Goal: Transaction & Acquisition: Purchase product/service

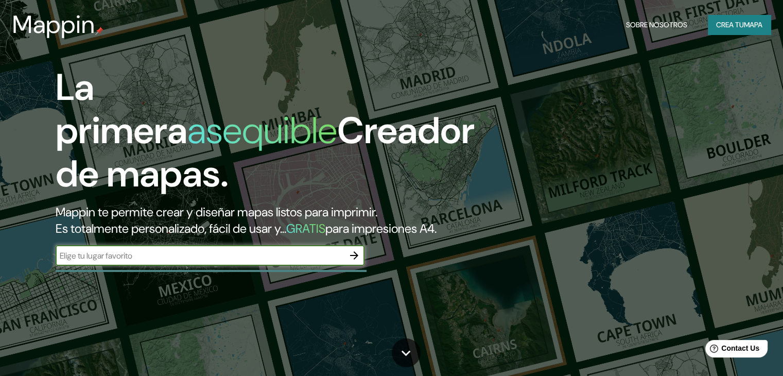
click at [166, 261] on input "text" at bounding box center [200, 256] width 288 height 12
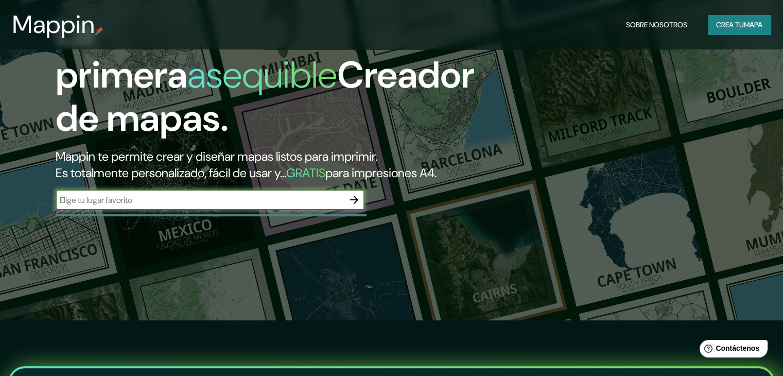
scroll to position [51, 0]
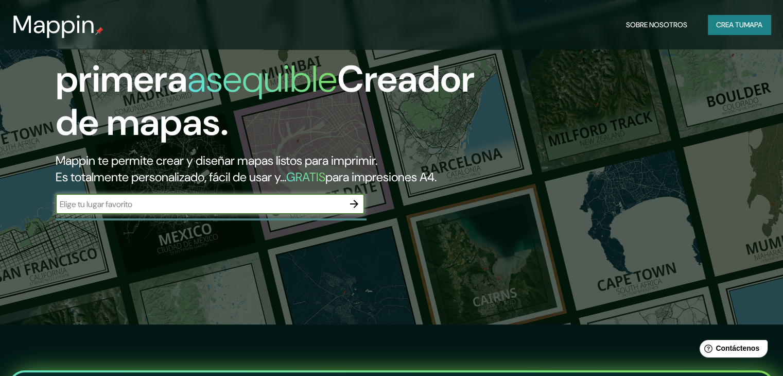
click at [138, 210] on input "text" at bounding box center [200, 204] width 288 height 12
type input "Resistencia,[GEOGRAPHIC_DATA]"
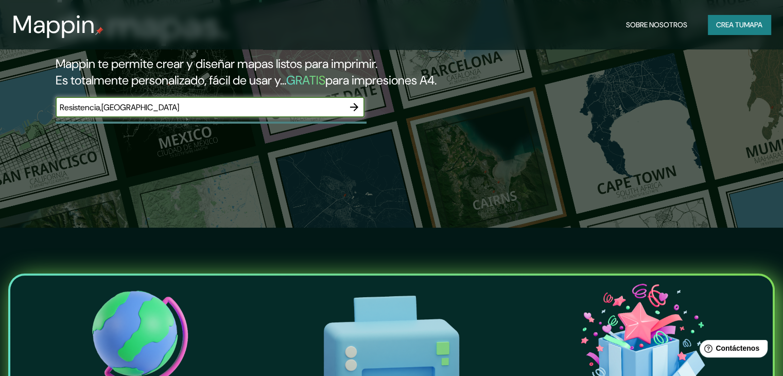
scroll to position [154, 0]
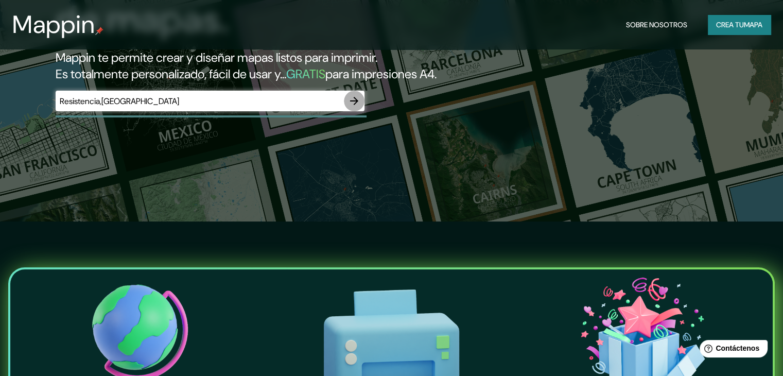
click at [357, 107] on icon "button" at bounding box center [354, 101] width 12 height 12
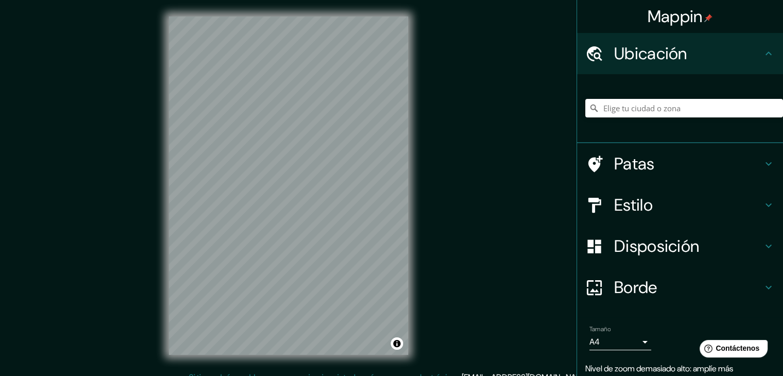
click at [444, 157] on div "Mappin Ubicación Patas Estilo Disposición Borde Elige un borde. Consejo : puede…" at bounding box center [391, 193] width 783 height 387
click at [659, 110] on input "Elige tu ciudad o zona" at bounding box center [684, 108] width 198 height 19
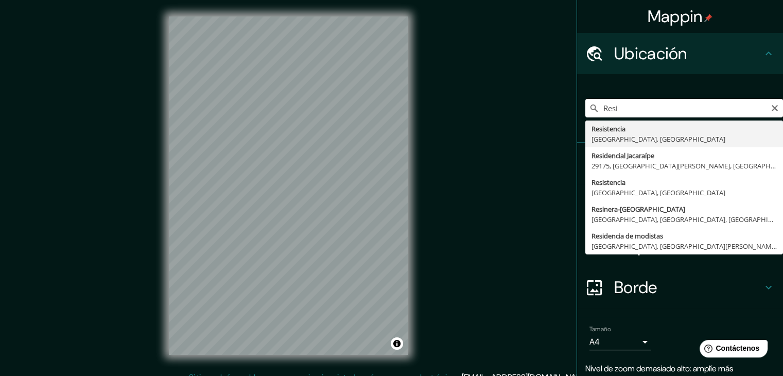
type input "Resistencia, [GEOGRAPHIC_DATA], [GEOGRAPHIC_DATA]"
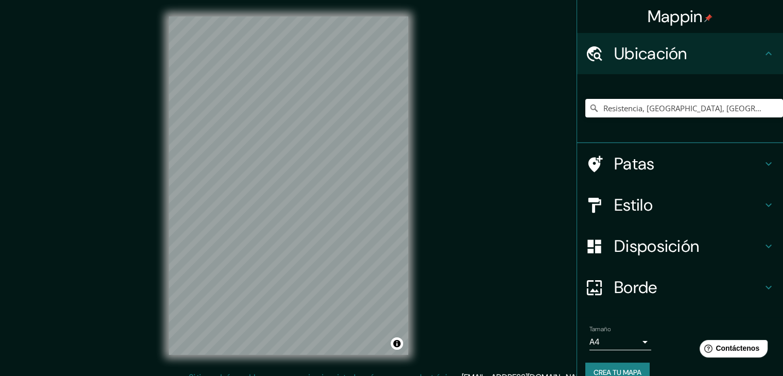
click at [430, 317] on div "Mappin Ubicación Resistencia, [GEOGRAPHIC_DATA], [GEOGRAPHIC_DATA] Patas Estilo…" at bounding box center [391, 193] width 783 height 387
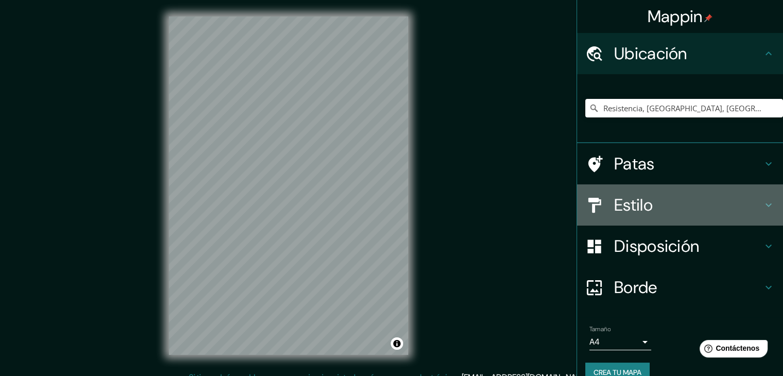
click at [729, 209] on h4 "Estilo" at bounding box center [688, 204] width 148 height 21
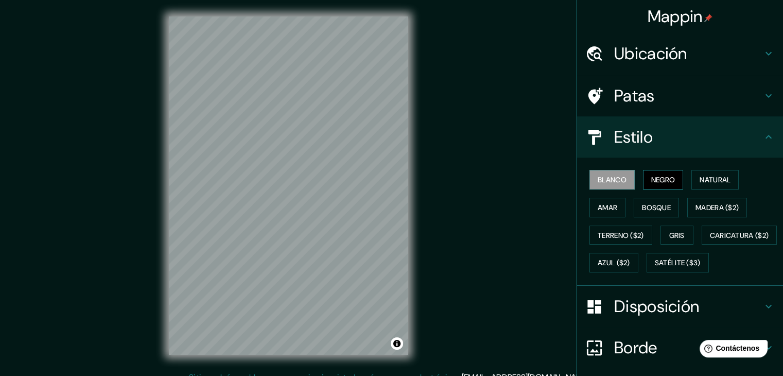
click at [667, 175] on font "Negro" at bounding box center [663, 179] width 24 height 9
click at [619, 179] on button "Blanco" at bounding box center [611, 180] width 45 height 20
click at [700, 179] on font "Natural" at bounding box center [714, 179] width 31 height 9
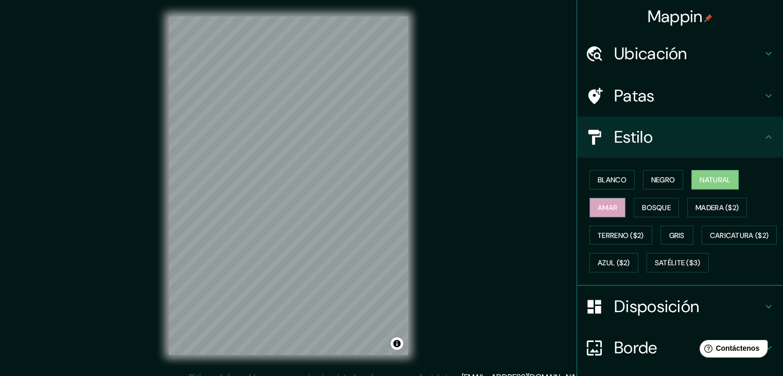
click at [599, 208] on font "Amar" at bounding box center [607, 207] width 20 height 9
click at [651, 201] on font "Bosque" at bounding box center [656, 207] width 29 height 13
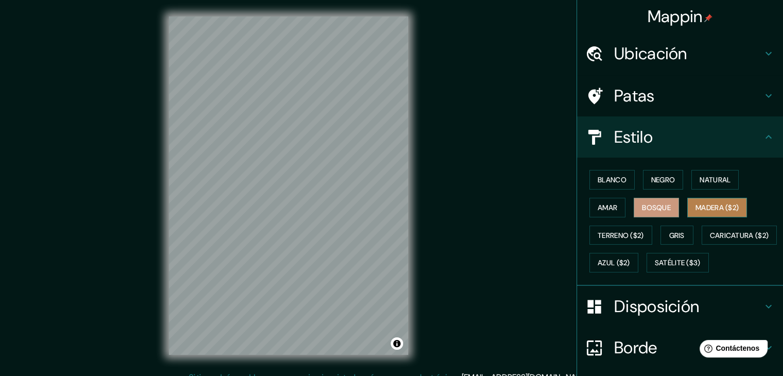
click at [706, 207] on font "Madera ($2)" at bounding box center [716, 207] width 43 height 9
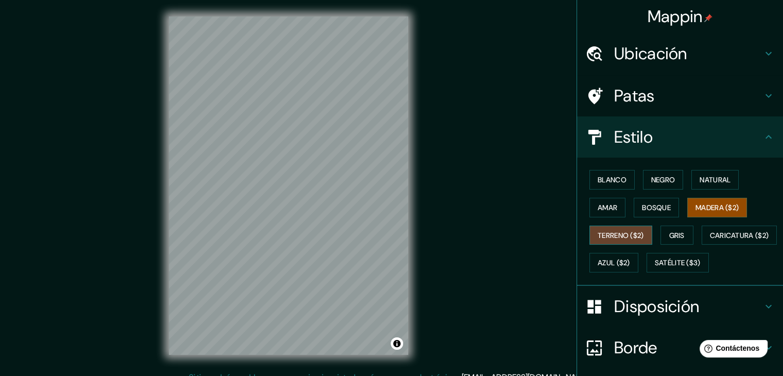
click at [611, 237] on font "Terreno ($2)" at bounding box center [620, 234] width 46 height 9
click at [611, 178] on font "Blanco" at bounding box center [611, 179] width 29 height 9
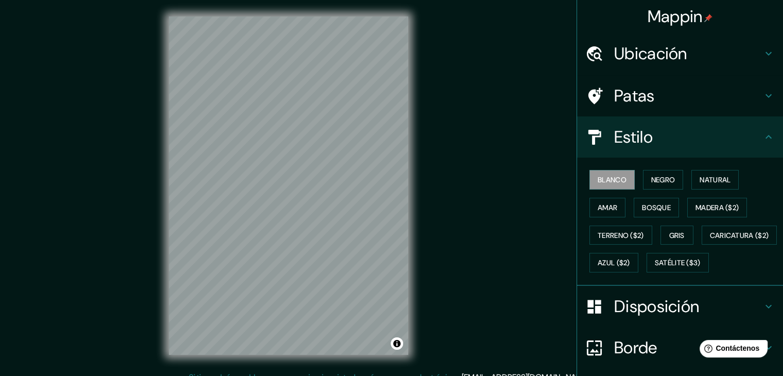
click at [636, 317] on font "Disposición" at bounding box center [656, 306] width 85 height 22
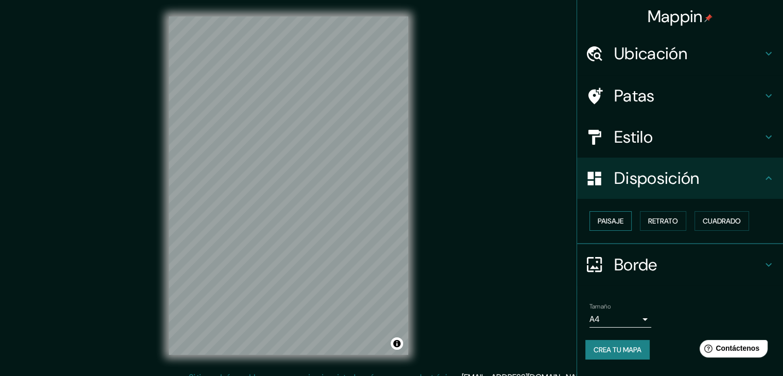
click at [620, 219] on font "Paisaje" at bounding box center [610, 220] width 26 height 9
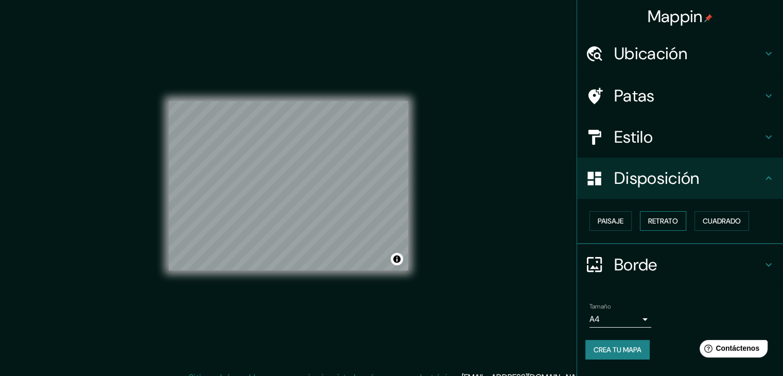
click at [656, 218] on font "Retrato" at bounding box center [663, 220] width 30 height 9
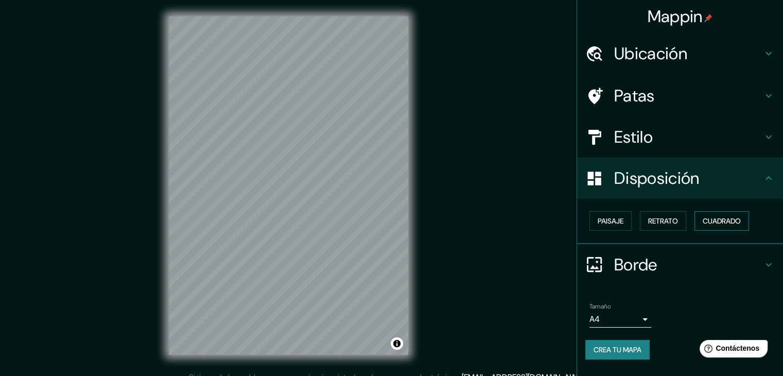
click at [717, 218] on font "Cuadrado" at bounding box center [721, 220] width 38 height 9
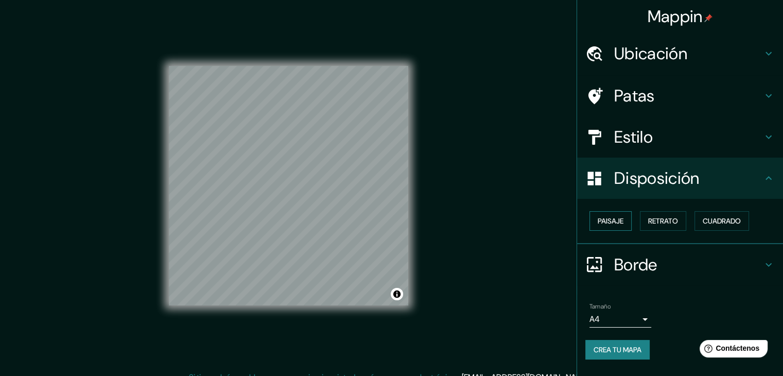
click at [601, 223] on font "Paisaje" at bounding box center [610, 220] width 26 height 9
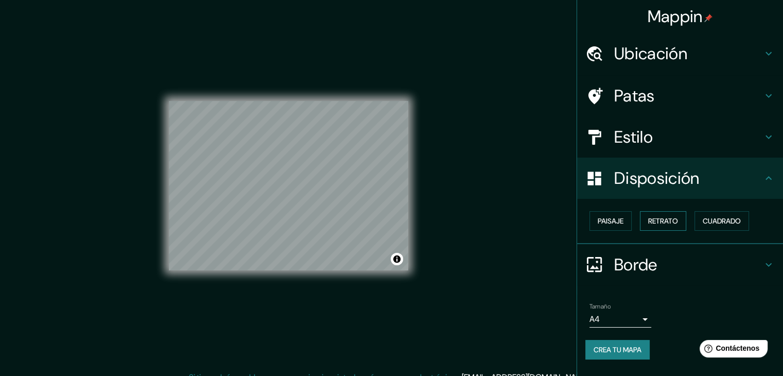
click at [669, 221] on font "Retrato" at bounding box center [663, 220] width 30 height 9
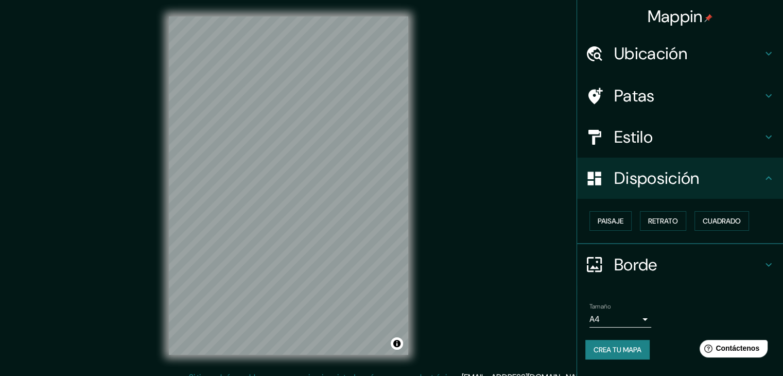
click at [699, 188] on font "Disposición" at bounding box center [656, 178] width 85 height 22
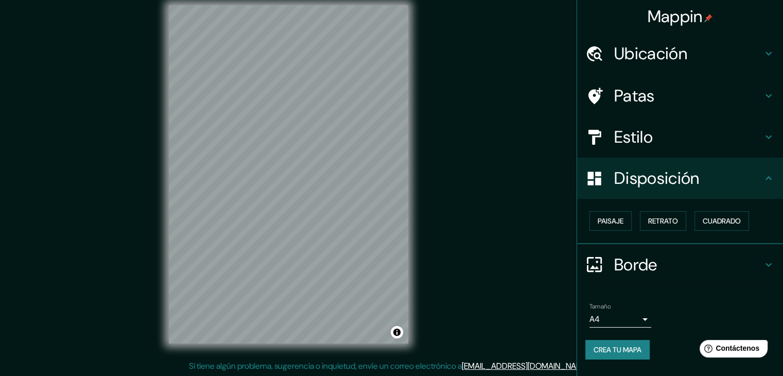
scroll to position [12, 0]
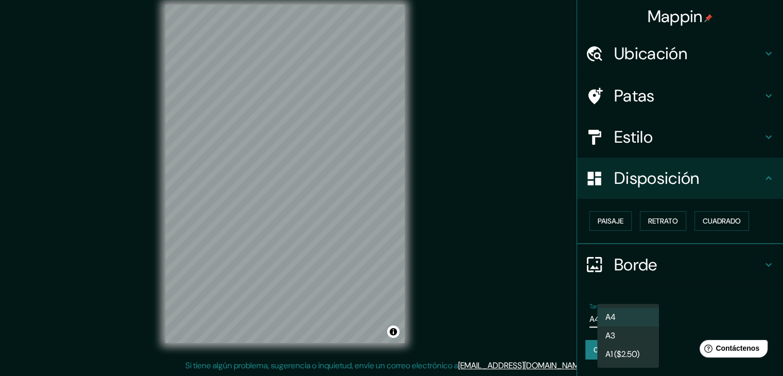
click at [640, 323] on body "Mappin Ubicación Resistencia, [GEOGRAPHIC_DATA], [GEOGRAPHIC_DATA] Patas Estilo…" at bounding box center [391, 176] width 783 height 376
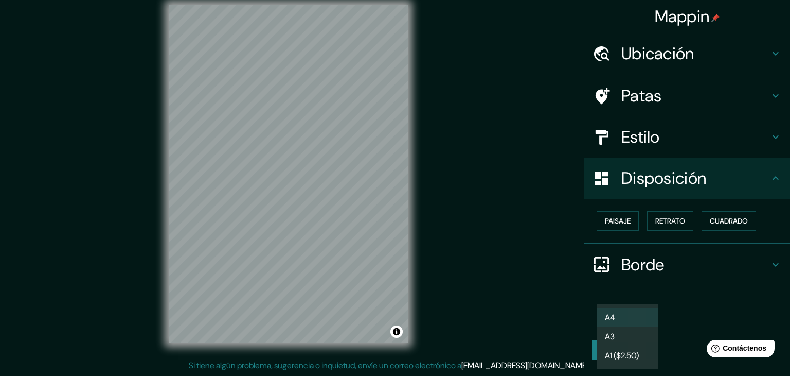
click at [638, 334] on li "A3" at bounding box center [628, 336] width 62 height 19
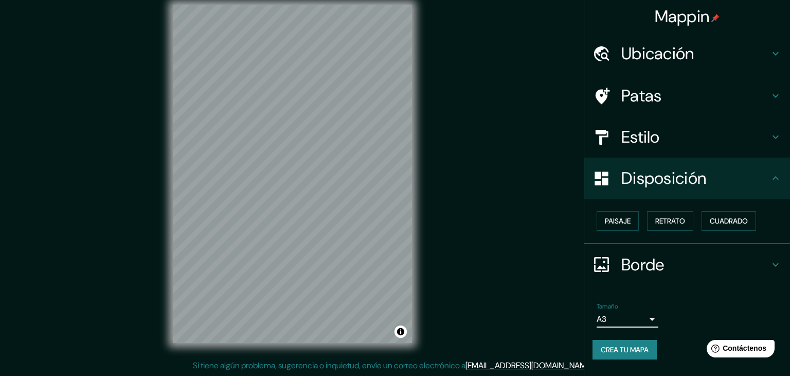
click at [643, 316] on body "Mappin Ubicación Resistencia, [GEOGRAPHIC_DATA], [GEOGRAPHIC_DATA] Patas Estilo…" at bounding box center [395, 176] width 790 height 376
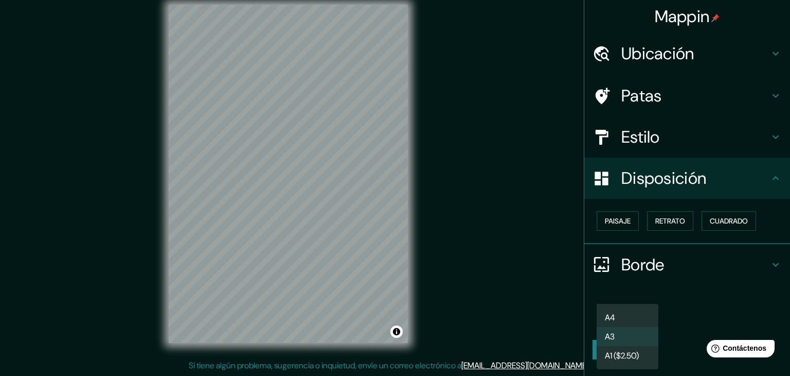
click at [640, 316] on li "A4" at bounding box center [628, 317] width 62 height 19
type input "single"
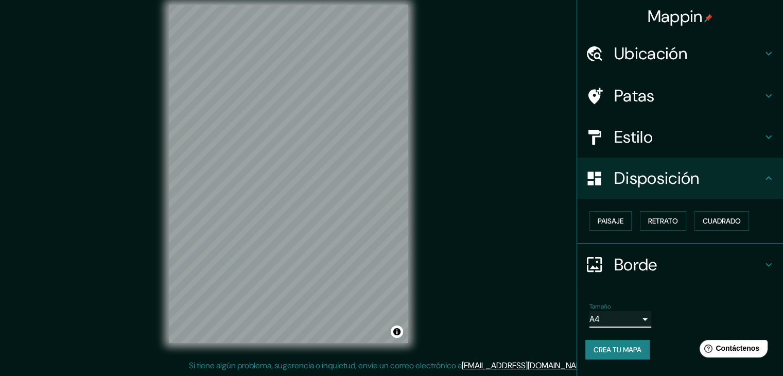
scroll to position [0, 0]
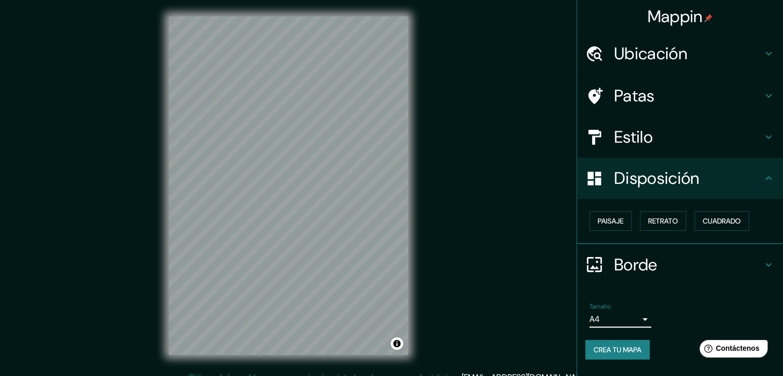
click at [631, 343] on font "Crea tu mapa" at bounding box center [617, 349] width 48 height 13
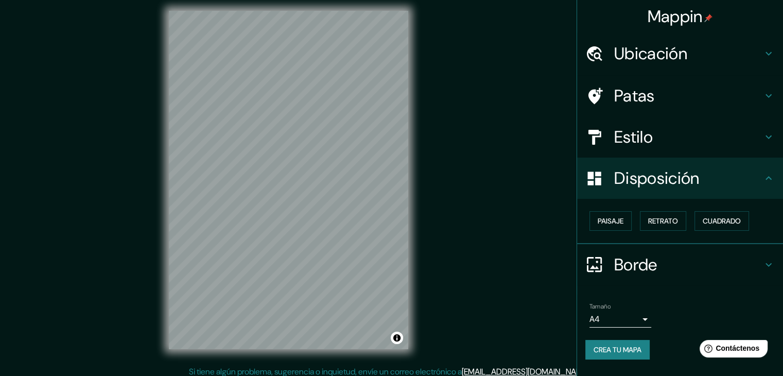
scroll to position [12, 0]
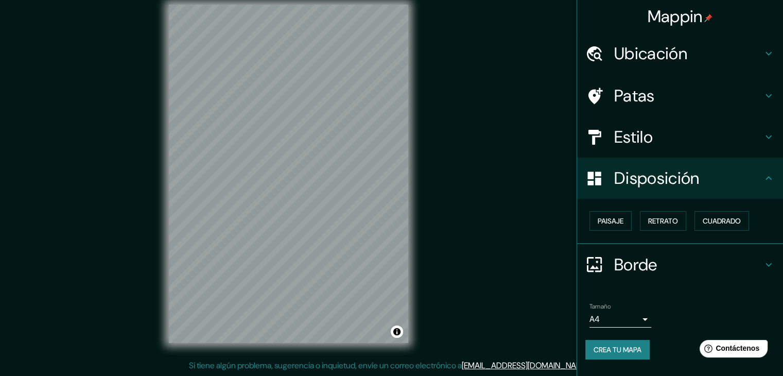
click at [625, 347] on font "Crea tu mapa" at bounding box center [617, 349] width 48 height 9
click at [645, 100] on font "Patas" at bounding box center [634, 96] width 41 height 22
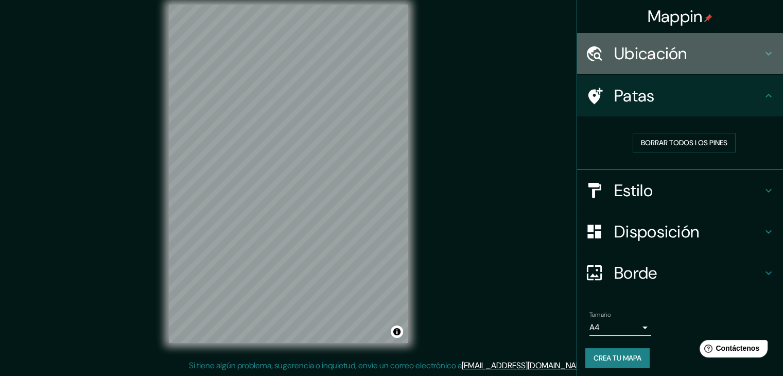
click at [665, 55] on font "Ubicación" at bounding box center [650, 54] width 73 height 22
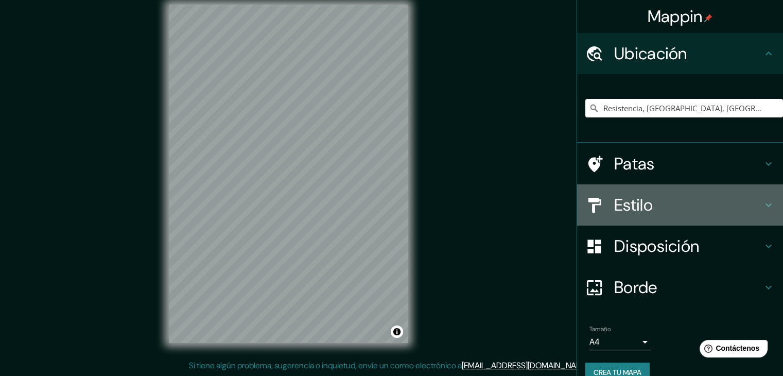
click at [679, 204] on h4 "Estilo" at bounding box center [688, 204] width 148 height 21
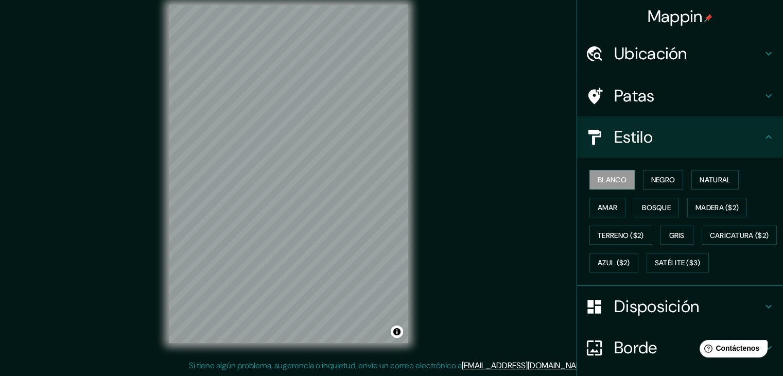
scroll to position [0, 0]
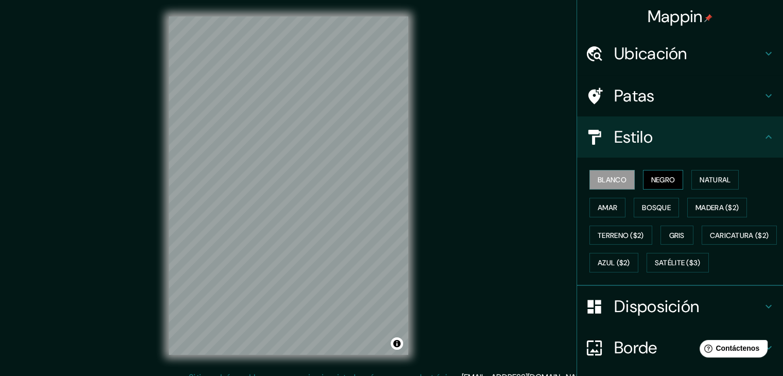
click at [652, 176] on font "Negro" at bounding box center [663, 179] width 24 height 9
click at [702, 175] on font "Natural" at bounding box center [714, 179] width 31 height 9
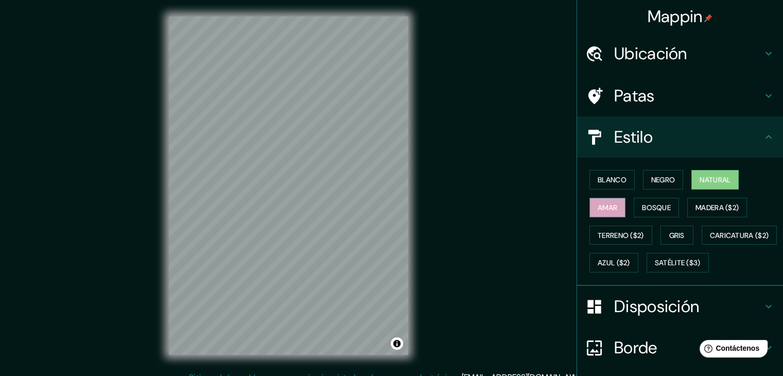
click at [609, 205] on font "Amar" at bounding box center [607, 207] width 20 height 9
click at [652, 204] on font "Bosque" at bounding box center [656, 207] width 29 height 9
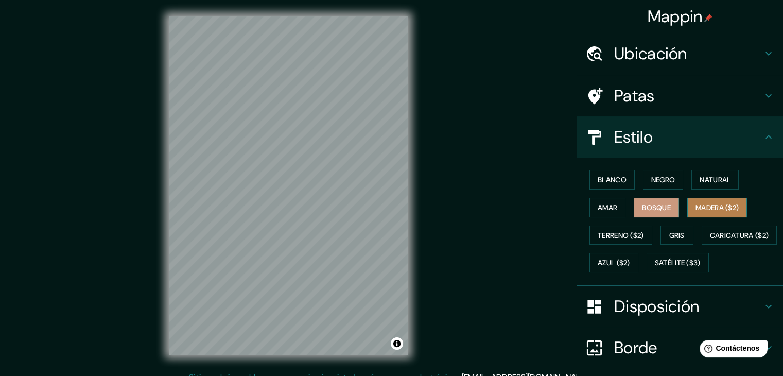
click at [703, 208] on font "Madera ($2)" at bounding box center [716, 207] width 43 height 9
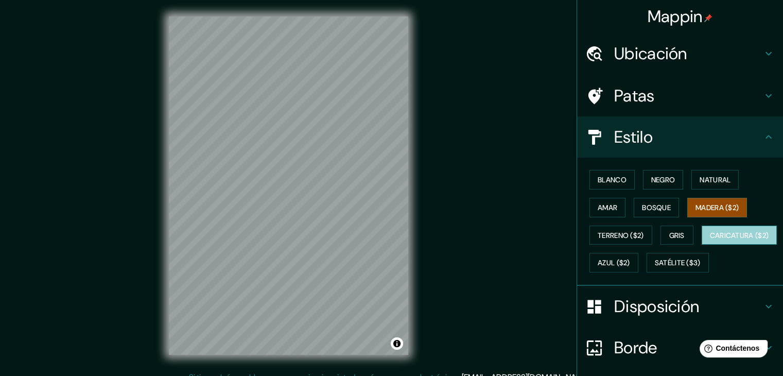
click at [709, 240] on font "Caricatura ($2)" at bounding box center [738, 234] width 59 height 9
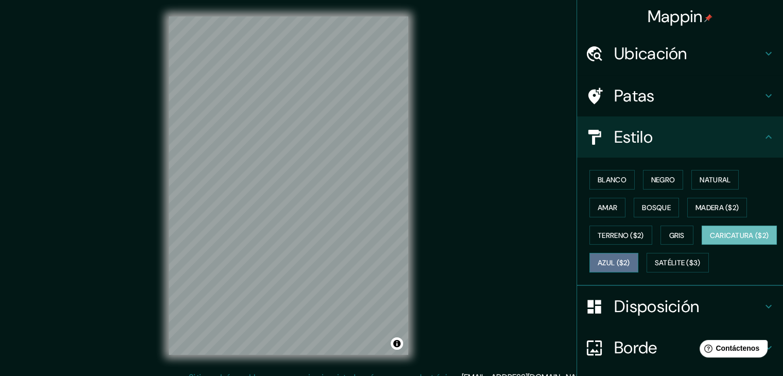
click at [638, 268] on button "Azul ($2)" at bounding box center [613, 263] width 49 height 20
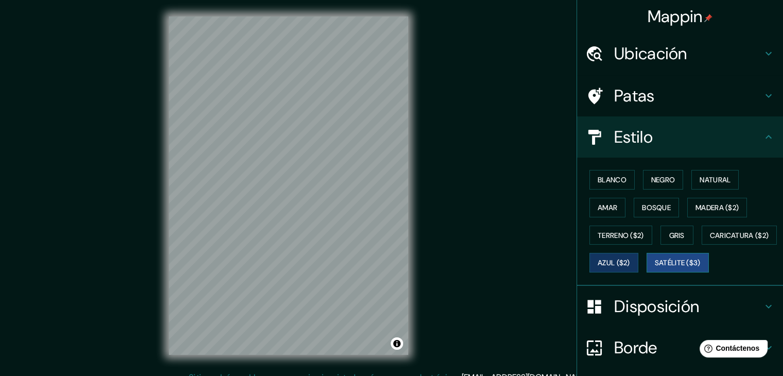
click at [654, 268] on font "Satélite ($3)" at bounding box center [677, 262] width 46 height 9
click at [613, 182] on font "Blanco" at bounding box center [611, 179] width 29 height 9
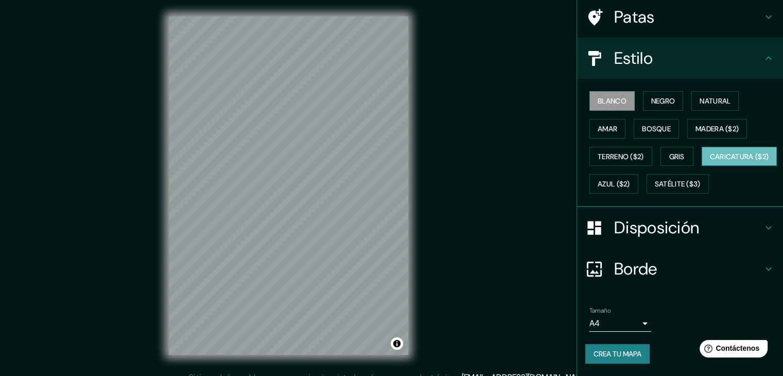
scroll to position [104, 0]
click at [651, 94] on font "Negro" at bounding box center [663, 100] width 24 height 13
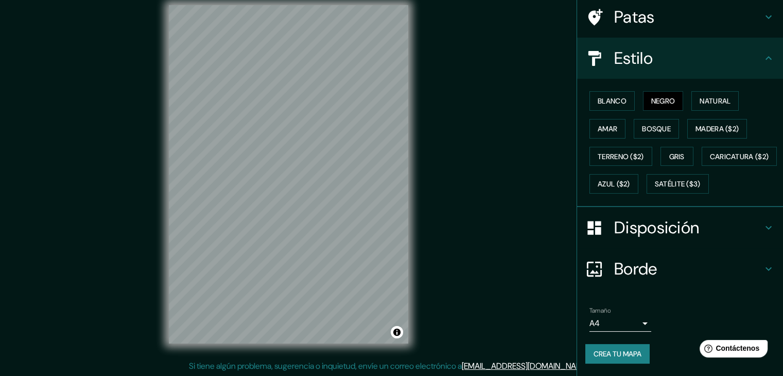
scroll to position [12, 0]
